Goal: Navigation & Orientation: Find specific page/section

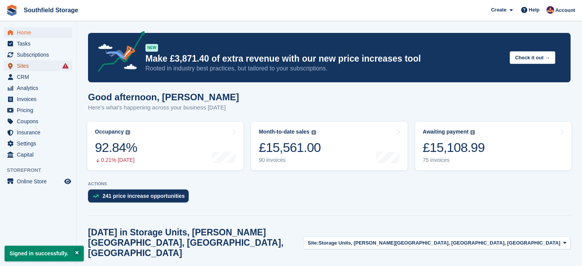
click at [28, 65] on span "Sites" at bounding box center [40, 65] width 46 height 11
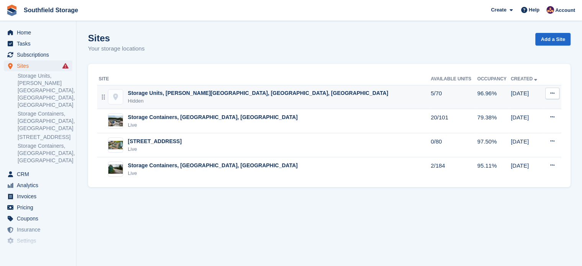
click at [197, 90] on div "Storage Units, [PERSON_NAME][GEOGRAPHIC_DATA], [GEOGRAPHIC_DATA], [GEOGRAPHIC_D…" at bounding box center [258, 93] width 261 height 8
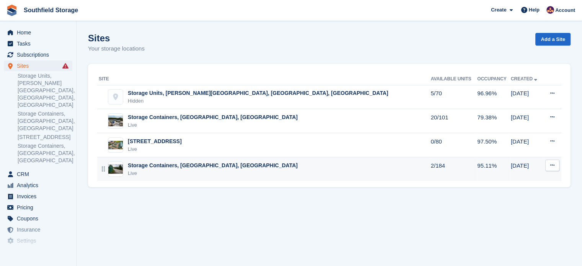
click at [179, 166] on div "Storage Containers, [GEOGRAPHIC_DATA], [GEOGRAPHIC_DATA]" at bounding box center [213, 166] width 170 height 8
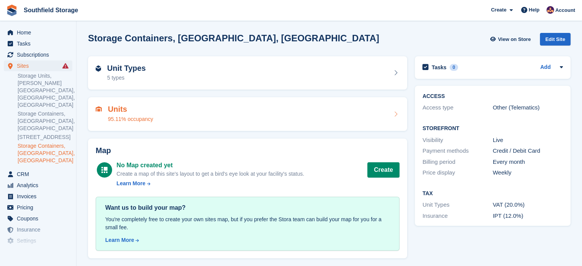
click at [204, 107] on div "Units 95.11% occupancy" at bounding box center [248, 114] width 304 height 18
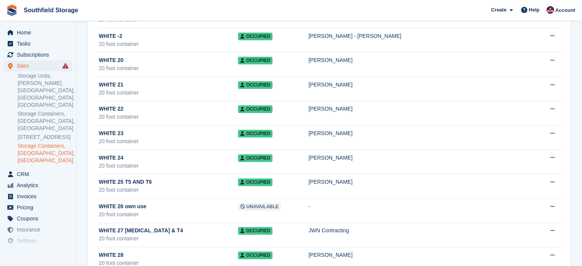
scroll to position [3636, 0]
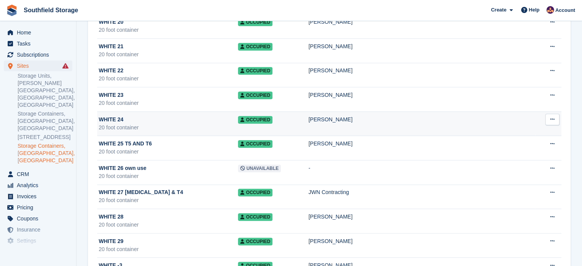
click at [165, 116] on div "WHITE 24" at bounding box center [168, 120] width 139 height 8
